Goal: Check status: Check status

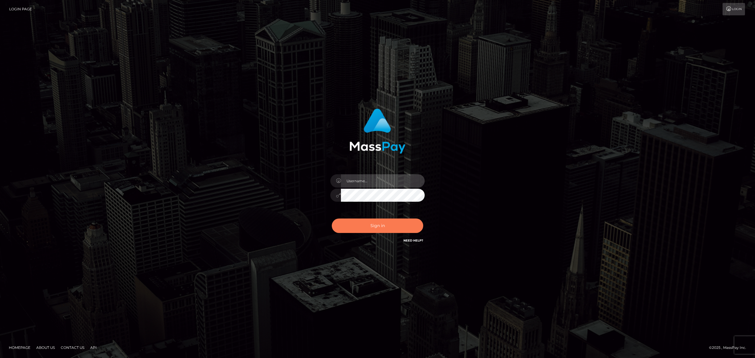
type input "Gaizelle"
click at [379, 225] on button "Sign in" at bounding box center [377, 225] width 91 height 14
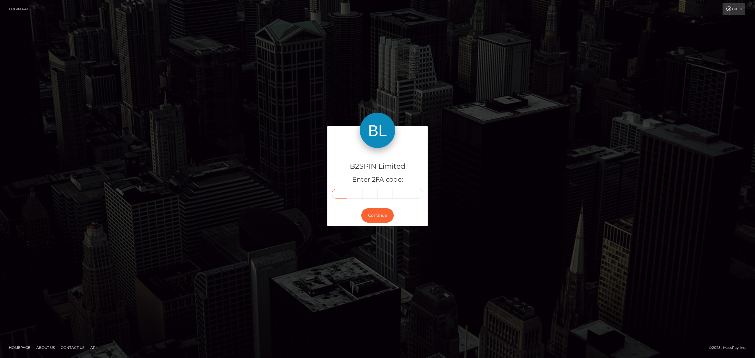
click at [338, 194] on input "text" at bounding box center [339, 194] width 15 height 10
type input "1"
type input "7"
type input "6"
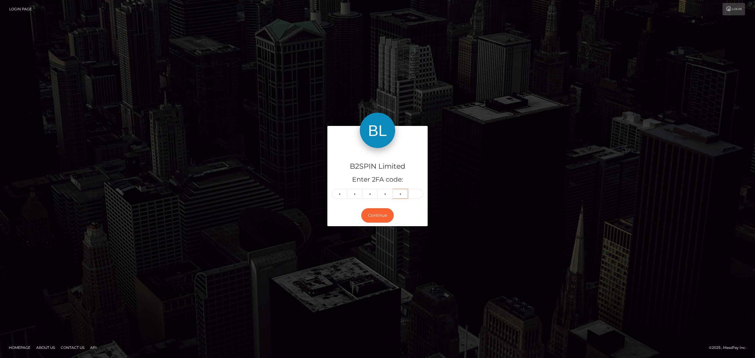
type input "2"
type input "8"
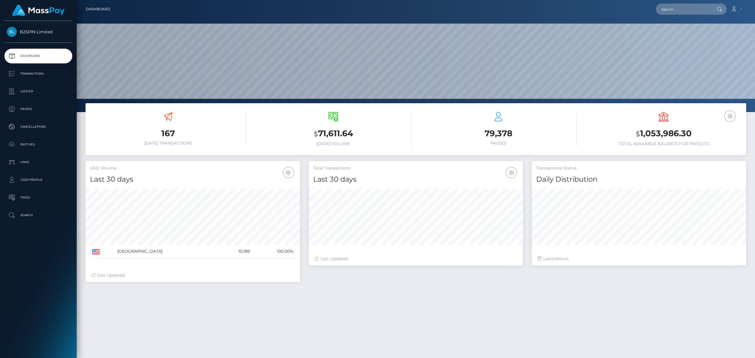
scroll to position [104, 214]
click at [37, 75] on p "Transactions" at bounding box center [38, 73] width 63 height 9
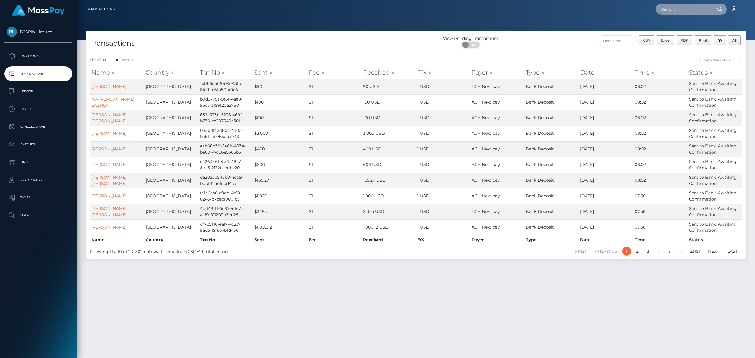
click at [679, 11] on input "text" at bounding box center [683, 9] width 55 height 11
paste input "3cdb5131-ce98-4b14-9df9-881f053c89c1"
type input "3cdb5131-ce98-4b14-9df9-881f053c89c1"
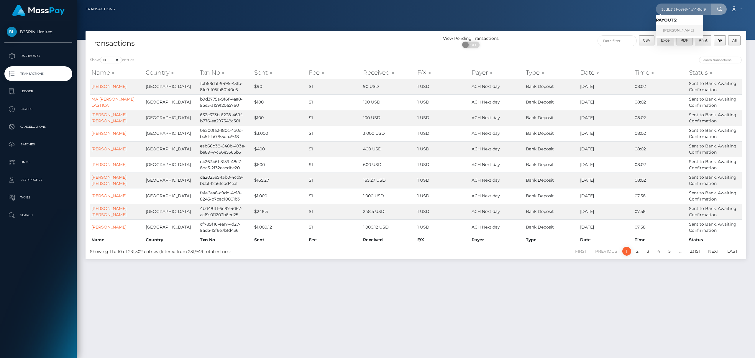
click at [668, 31] on link "[PERSON_NAME]" at bounding box center [679, 30] width 47 height 11
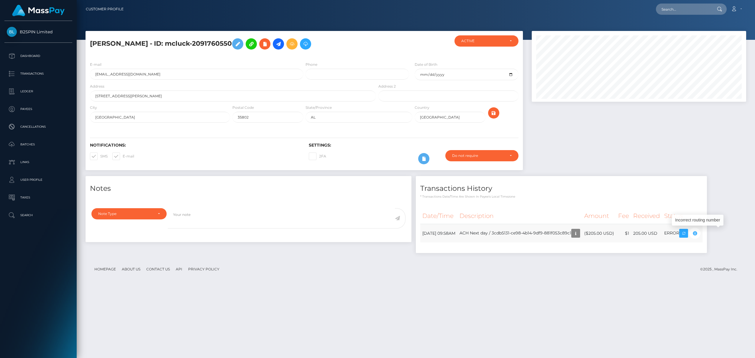
scroll to position [71, 214]
